Goal: Download file/media

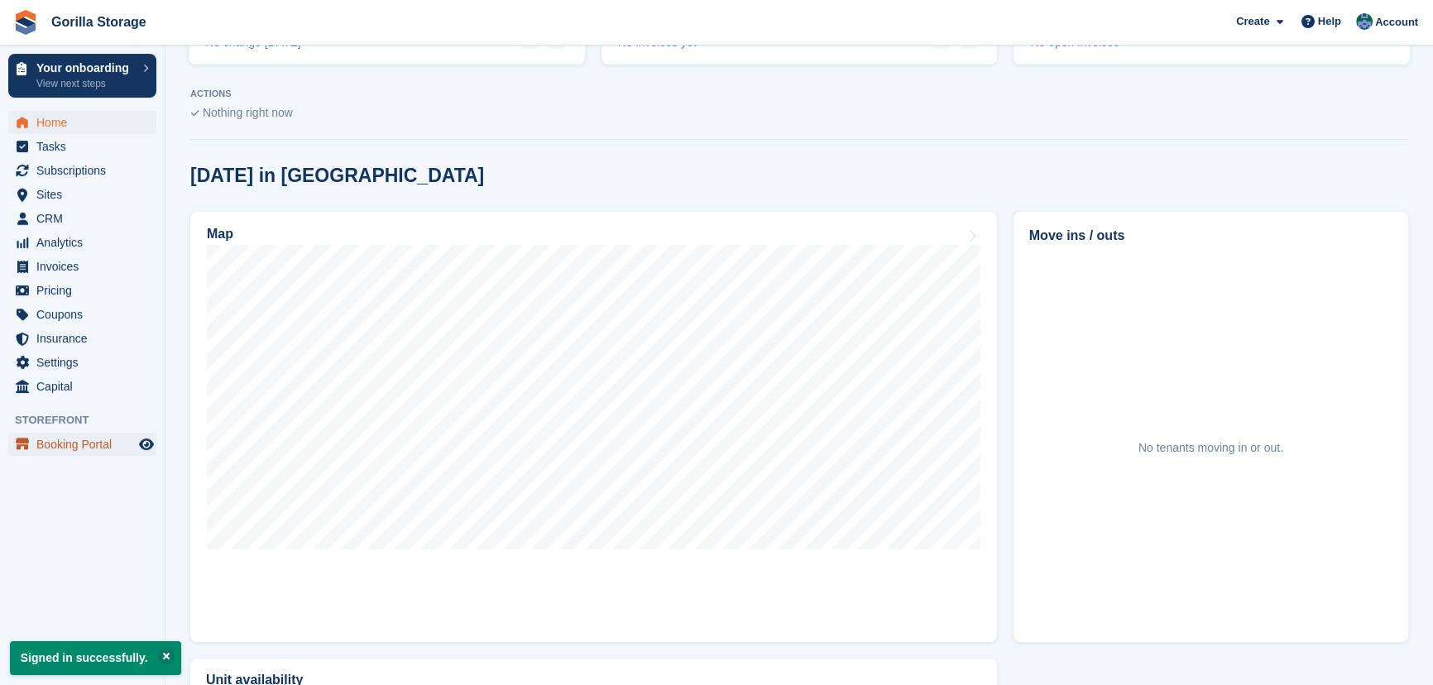
scroll to position [376, 0]
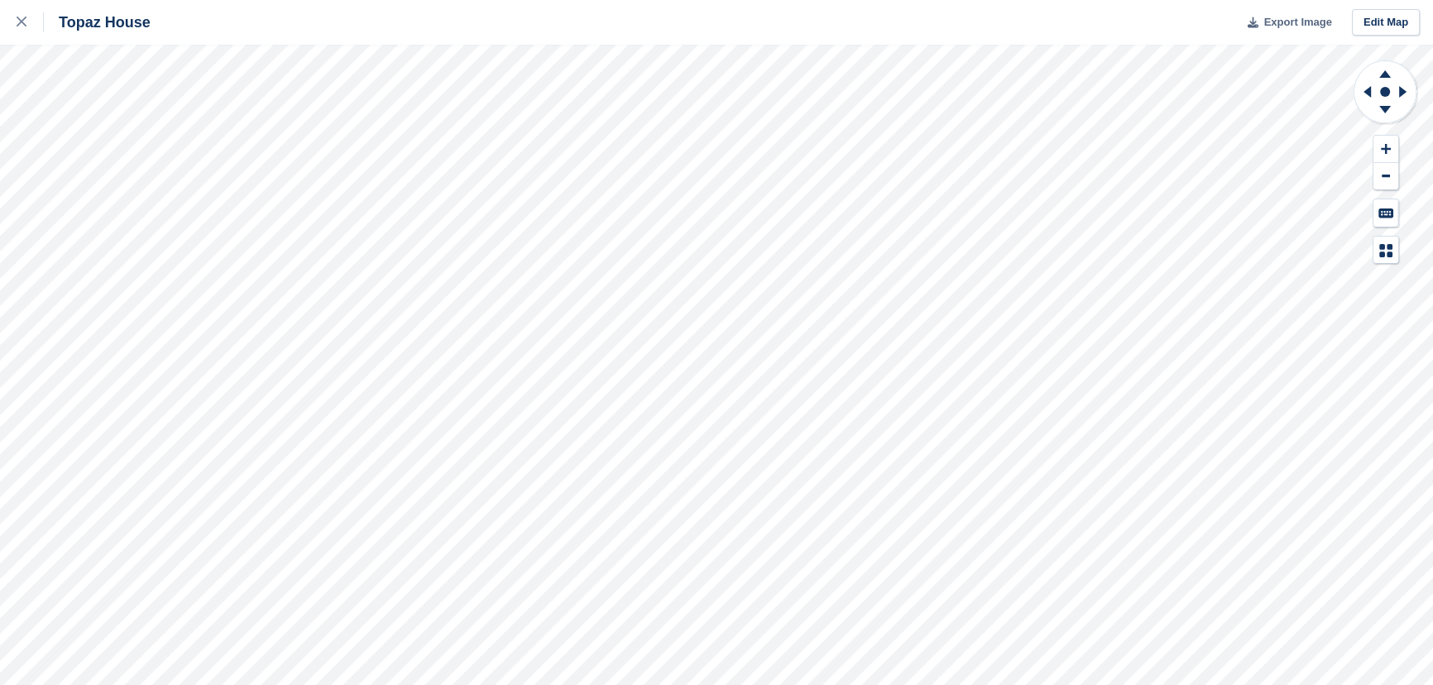
click at [1305, 20] on span "Export Image" at bounding box center [1297, 22] width 68 height 17
click at [1283, 26] on span "Export Image" at bounding box center [1297, 22] width 68 height 17
